Goal: Navigation & Orientation: Find specific page/section

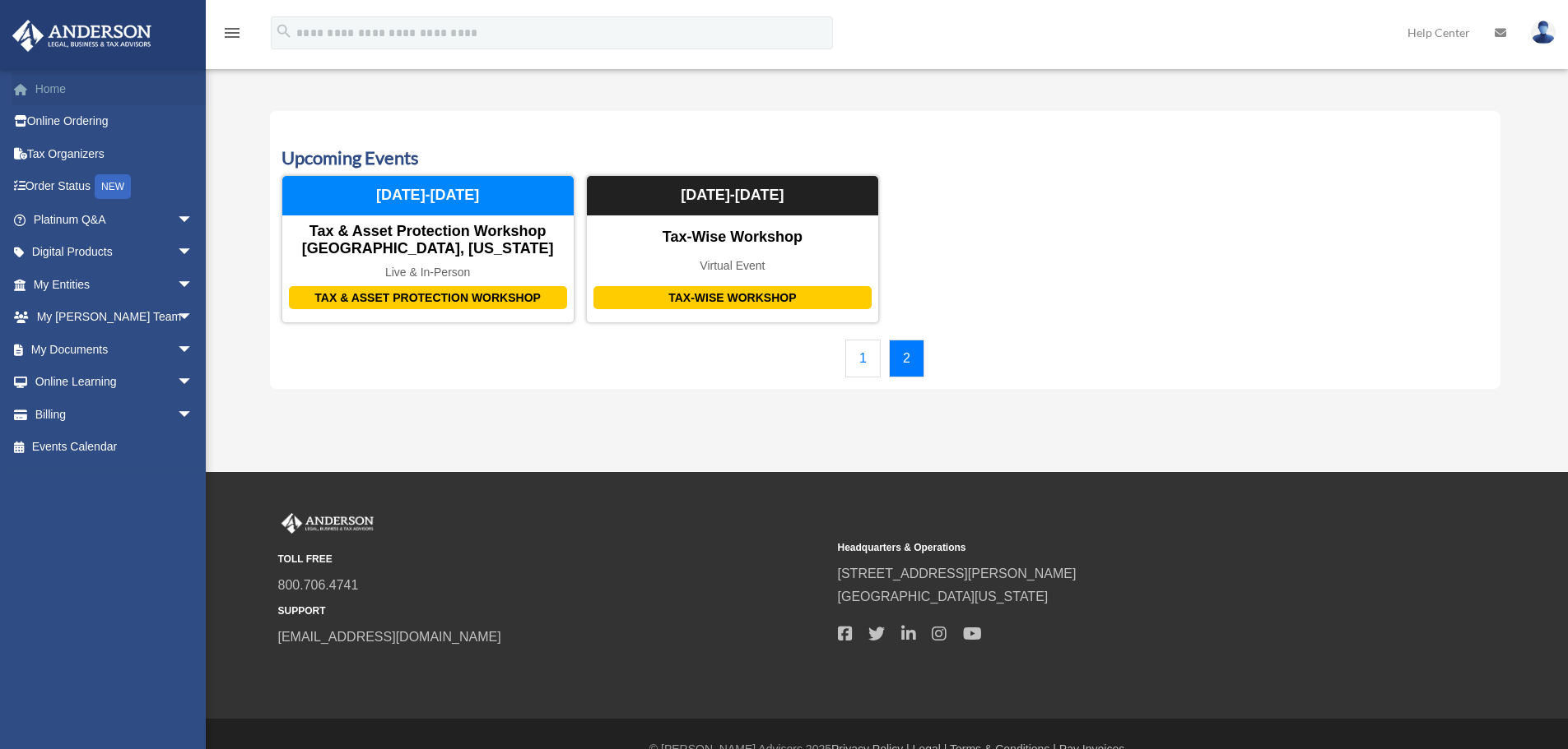
click at [54, 86] on link "Home" at bounding box center [114, 88] width 207 height 33
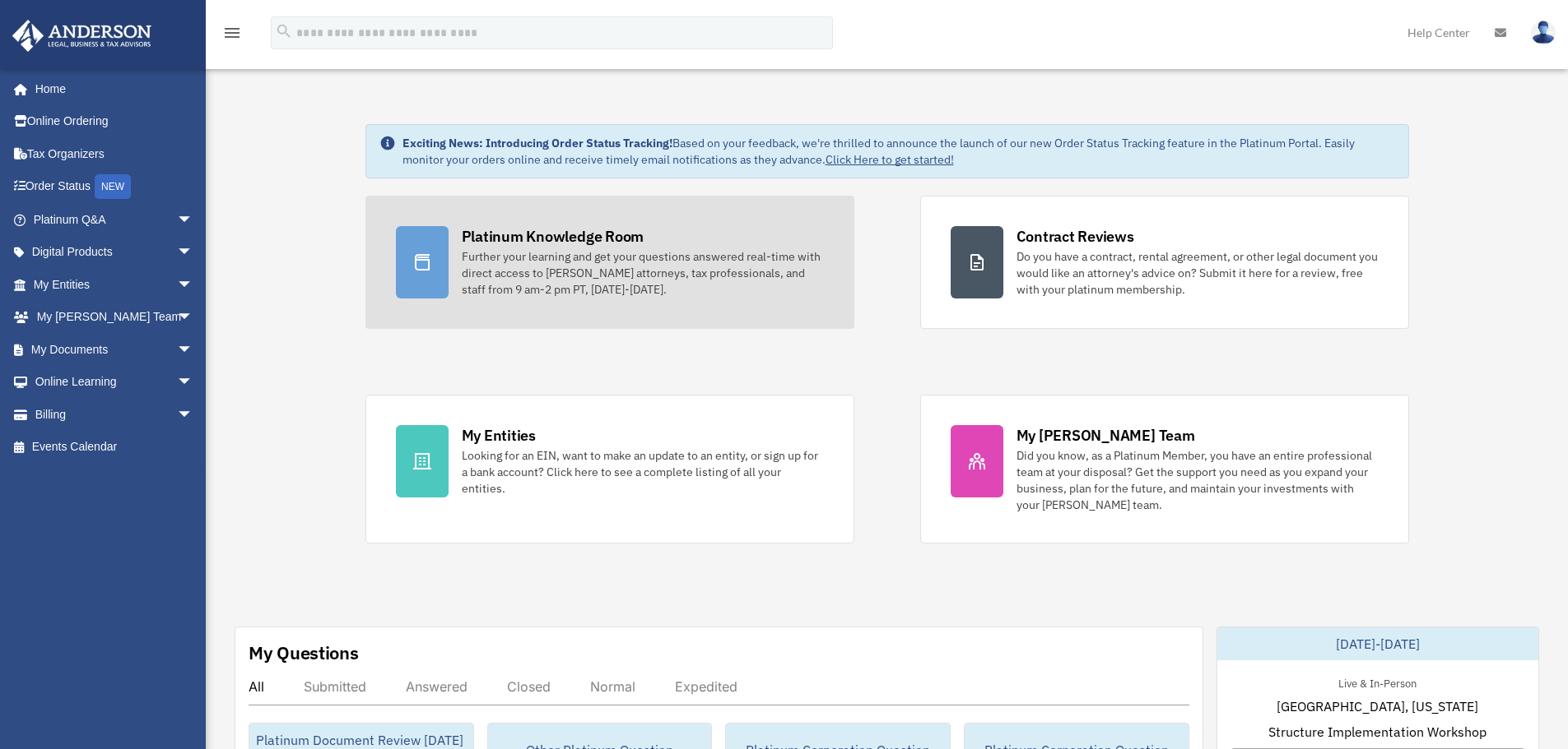
click at [614, 242] on div "Platinum Knowledge Room" at bounding box center [552, 236] width 182 height 21
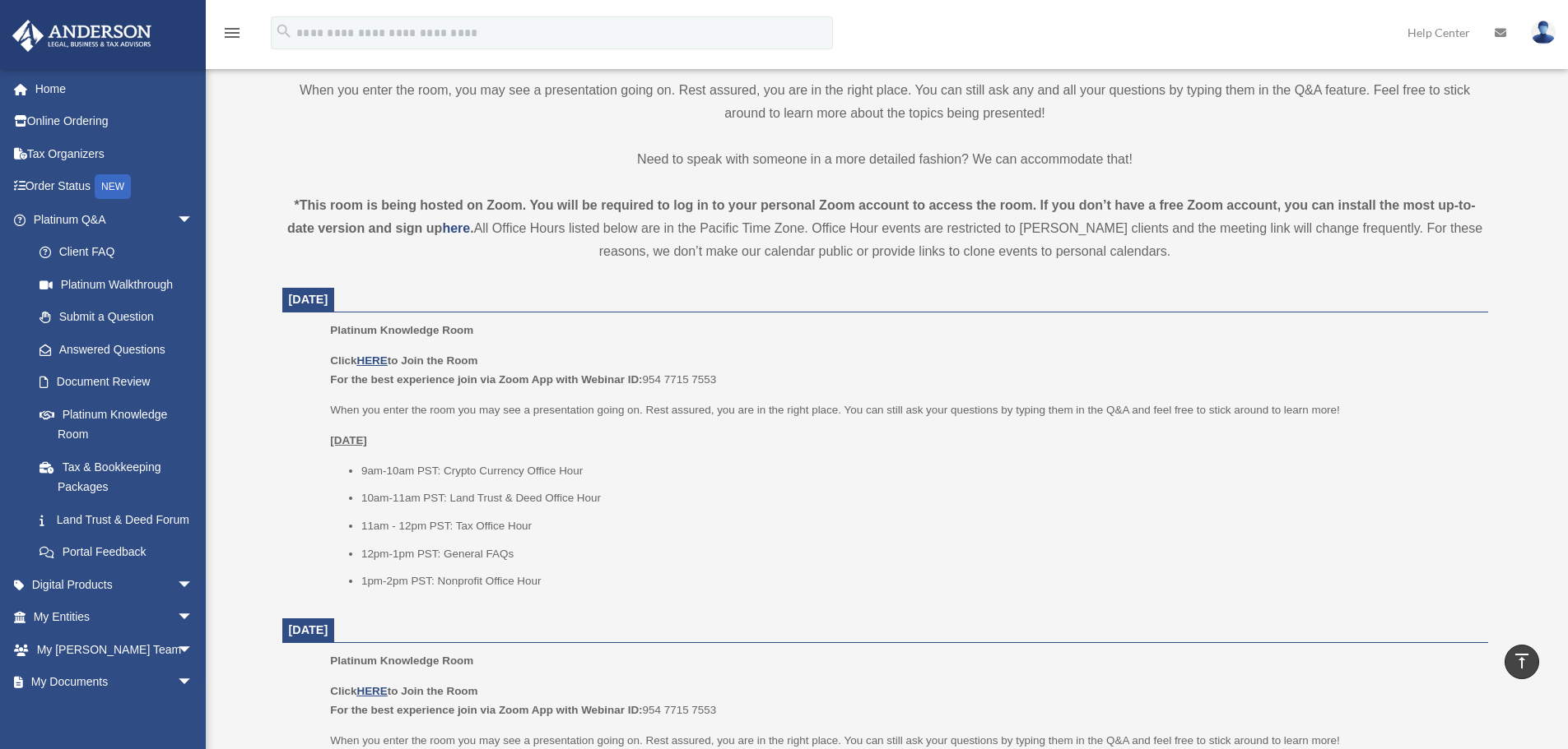
scroll to position [411, 0]
